Goal: Understand process/instructions: Learn how to perform a task or action

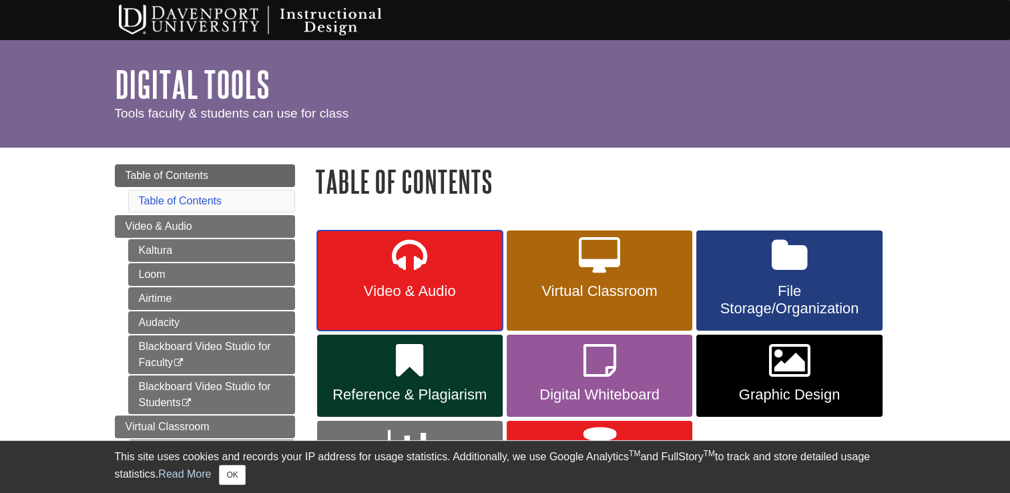
click at [425, 282] on span "Video & Audio" at bounding box center [410, 290] width 166 height 17
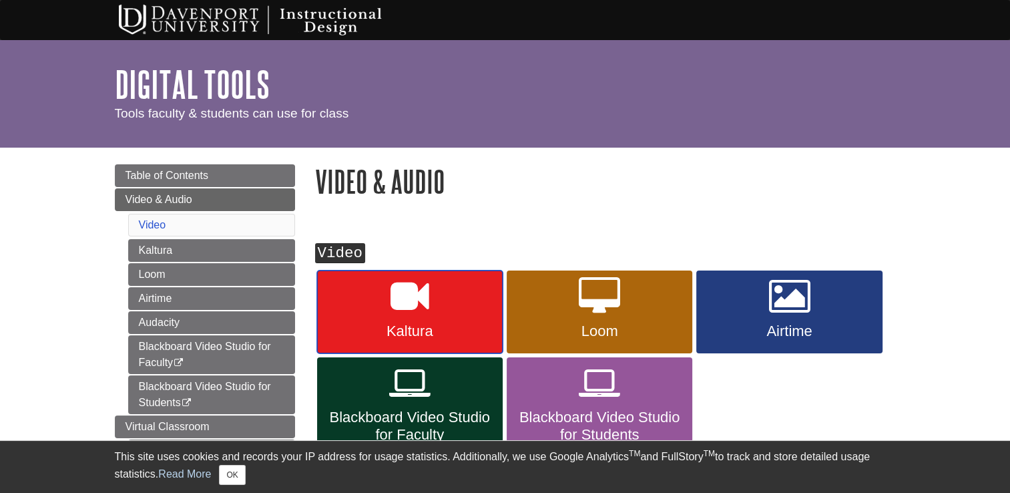
click at [421, 301] on icon at bounding box center [410, 296] width 39 height 39
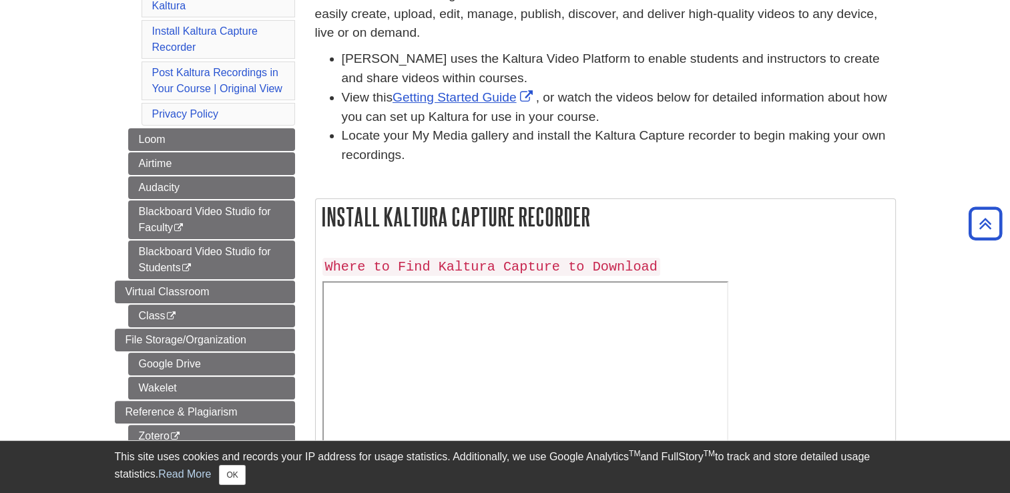
scroll to position [220, 0]
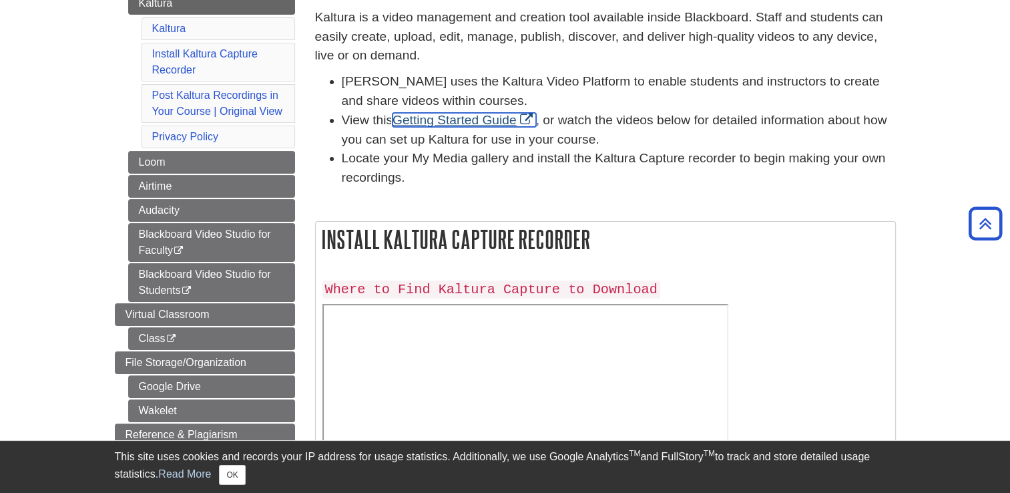
click at [450, 123] on link "Getting Started Guide" at bounding box center [465, 120] width 144 height 14
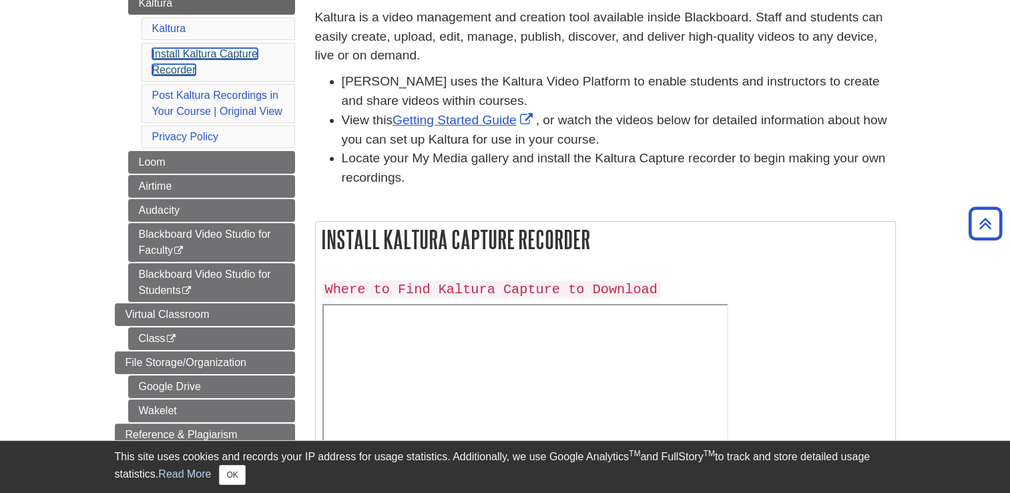
click at [232, 50] on link "Install Kaltura Capture Recorder" at bounding box center [204, 61] width 105 height 27
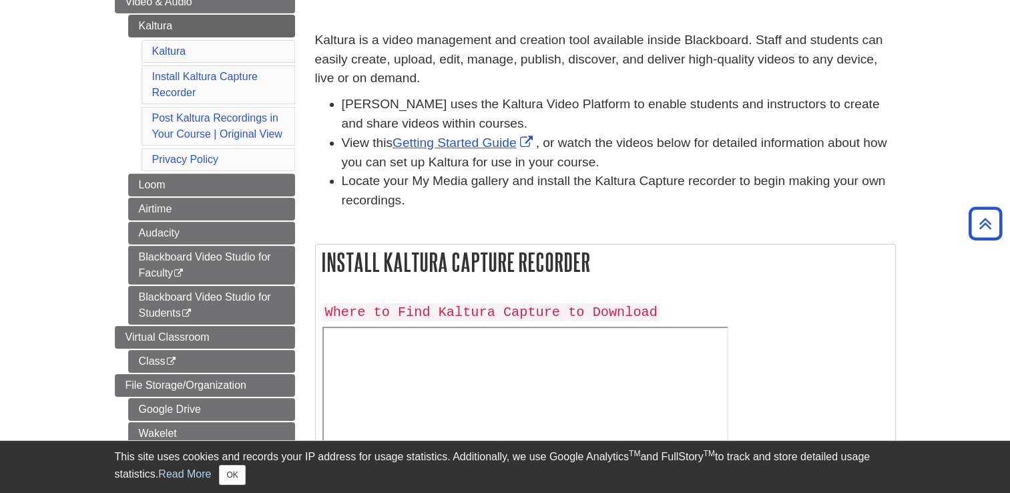
scroll to position [190, 0]
